Goal: Find specific page/section: Find specific page/section

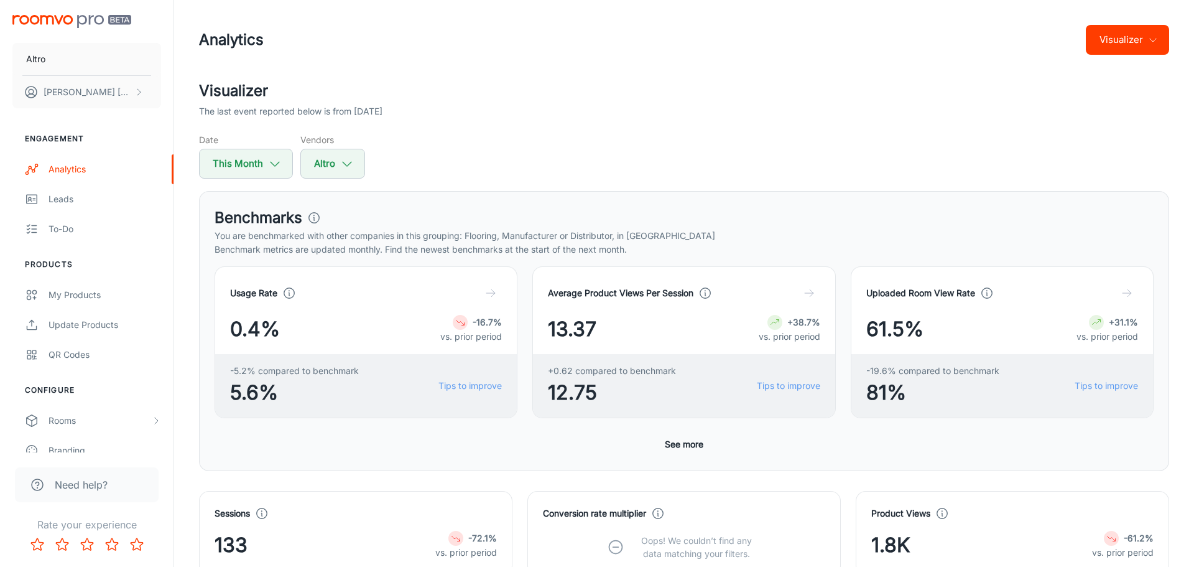
click at [463, 110] on div "The last event reported below is from 2025-08-14" at bounding box center [684, 111] width 970 height 14
click at [994, 42] on button "Visualizer" at bounding box center [1127, 40] width 83 height 30
click at [994, 75] on li "Overview" at bounding box center [1135, 71] width 65 height 22
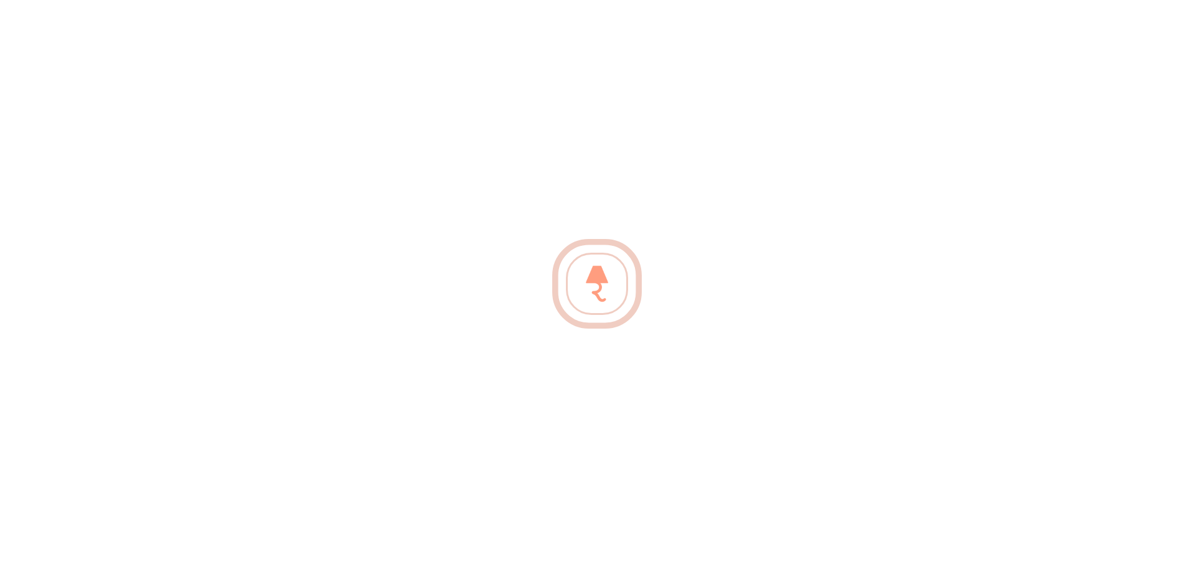
click at [598, 106] on div at bounding box center [597, 283] width 1194 height 567
